Goal: Transaction & Acquisition: Purchase product/service

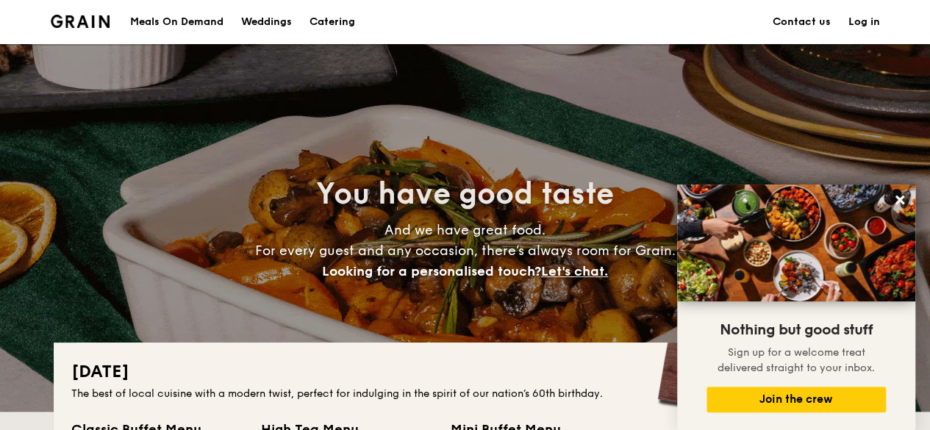
click at [324, 19] on h1 "Catering" at bounding box center [333, 22] width 46 height 44
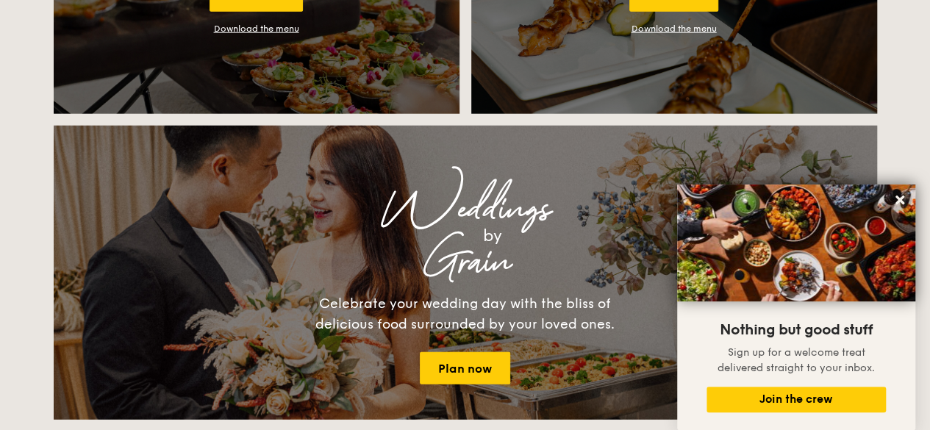
scroll to position [2059, 0]
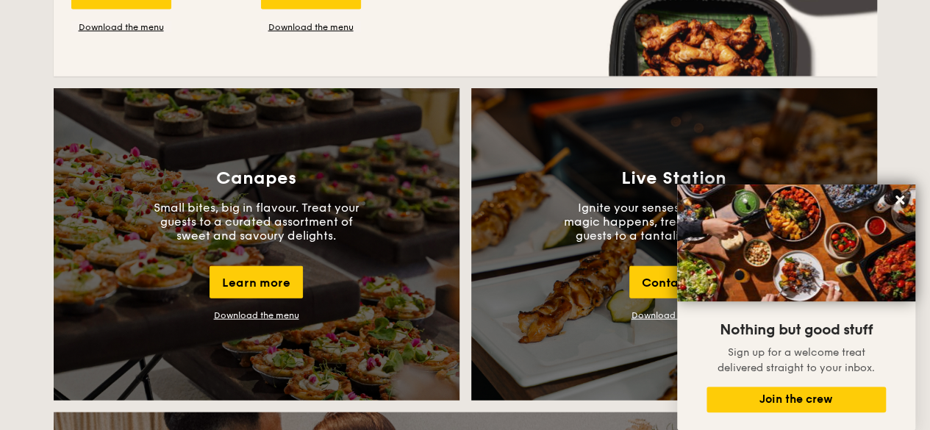
scroll to position [1691, 0]
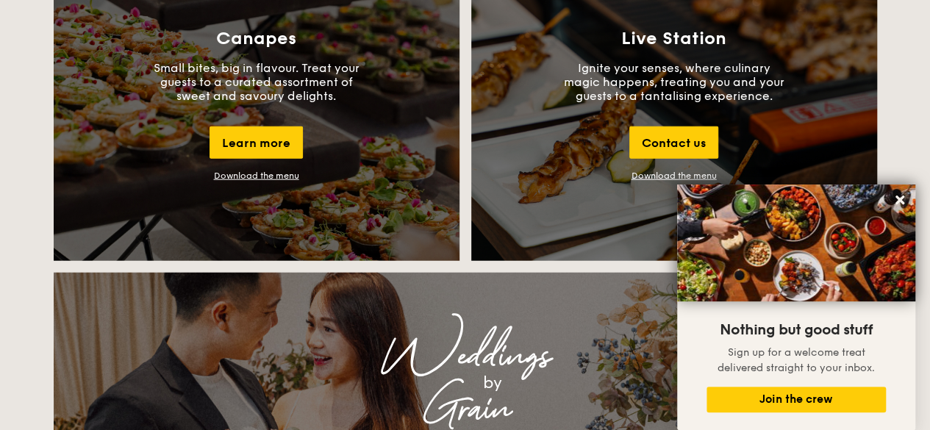
click at [257, 176] on div "Download the menu" at bounding box center [256, 176] width 85 height 10
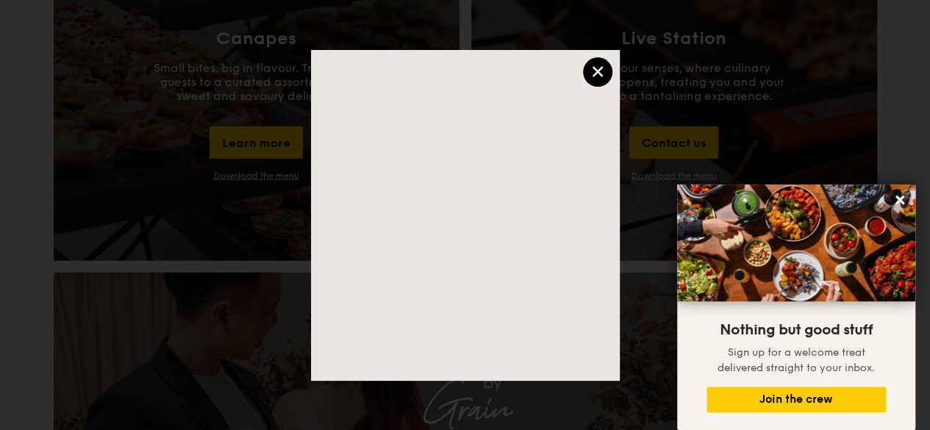
click at [598, 80] on div "×" at bounding box center [597, 71] width 29 height 29
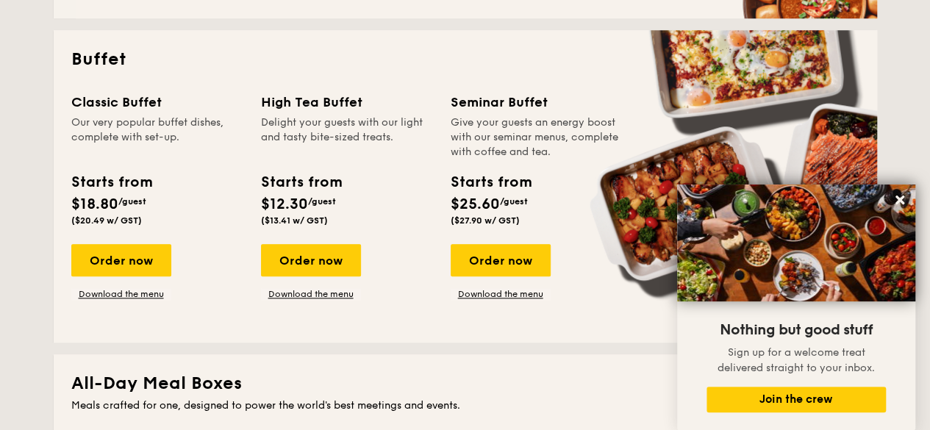
scroll to position [662, 0]
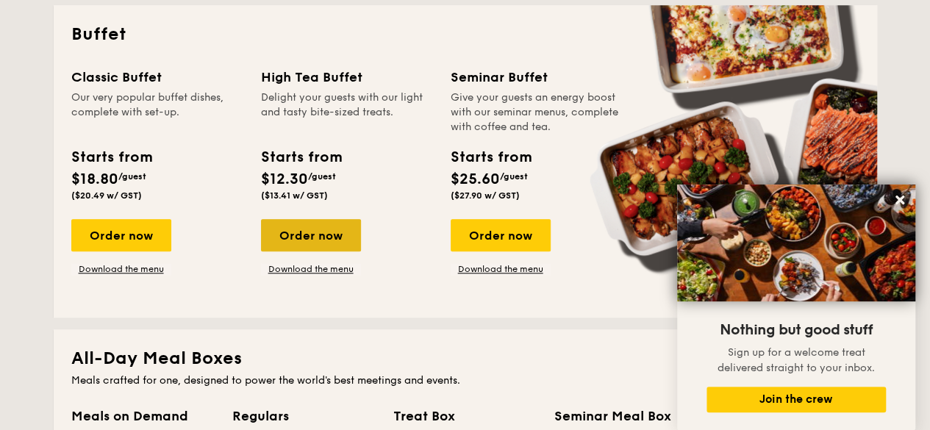
drag, startPoint x: 330, startPoint y: 232, endPoint x: 310, endPoint y: 231, distance: 19.9
click at [310, 231] on div "Order now" at bounding box center [311, 235] width 100 height 32
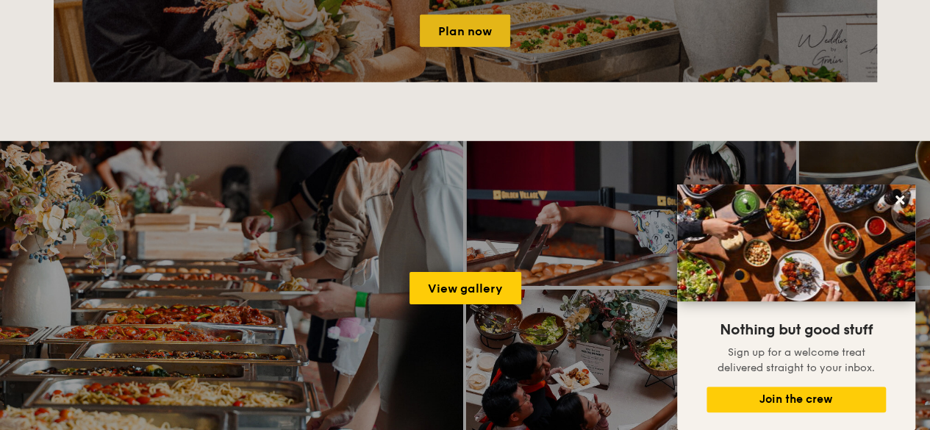
scroll to position [2196, 0]
